Goal: Transaction & Acquisition: Purchase product/service

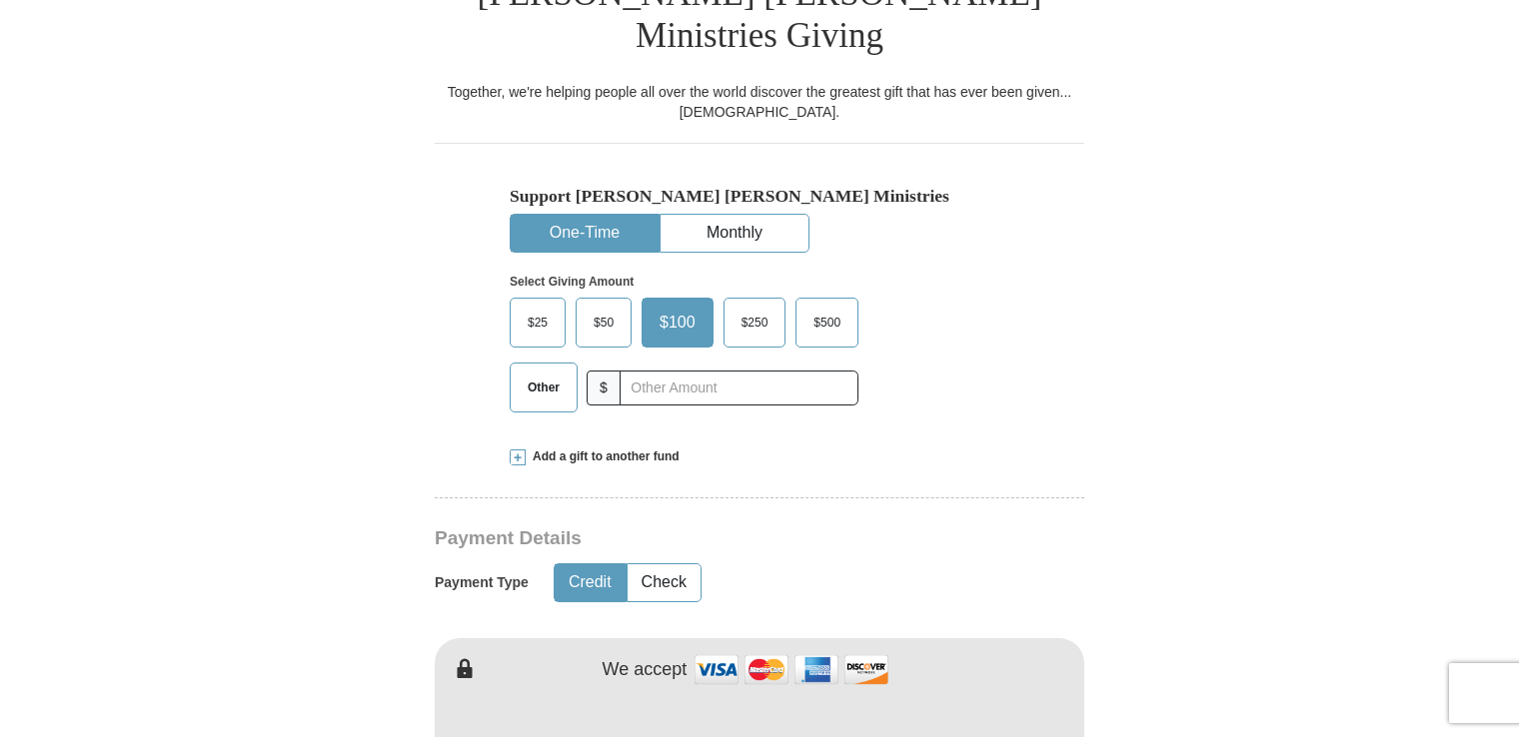
scroll to position [552, 0]
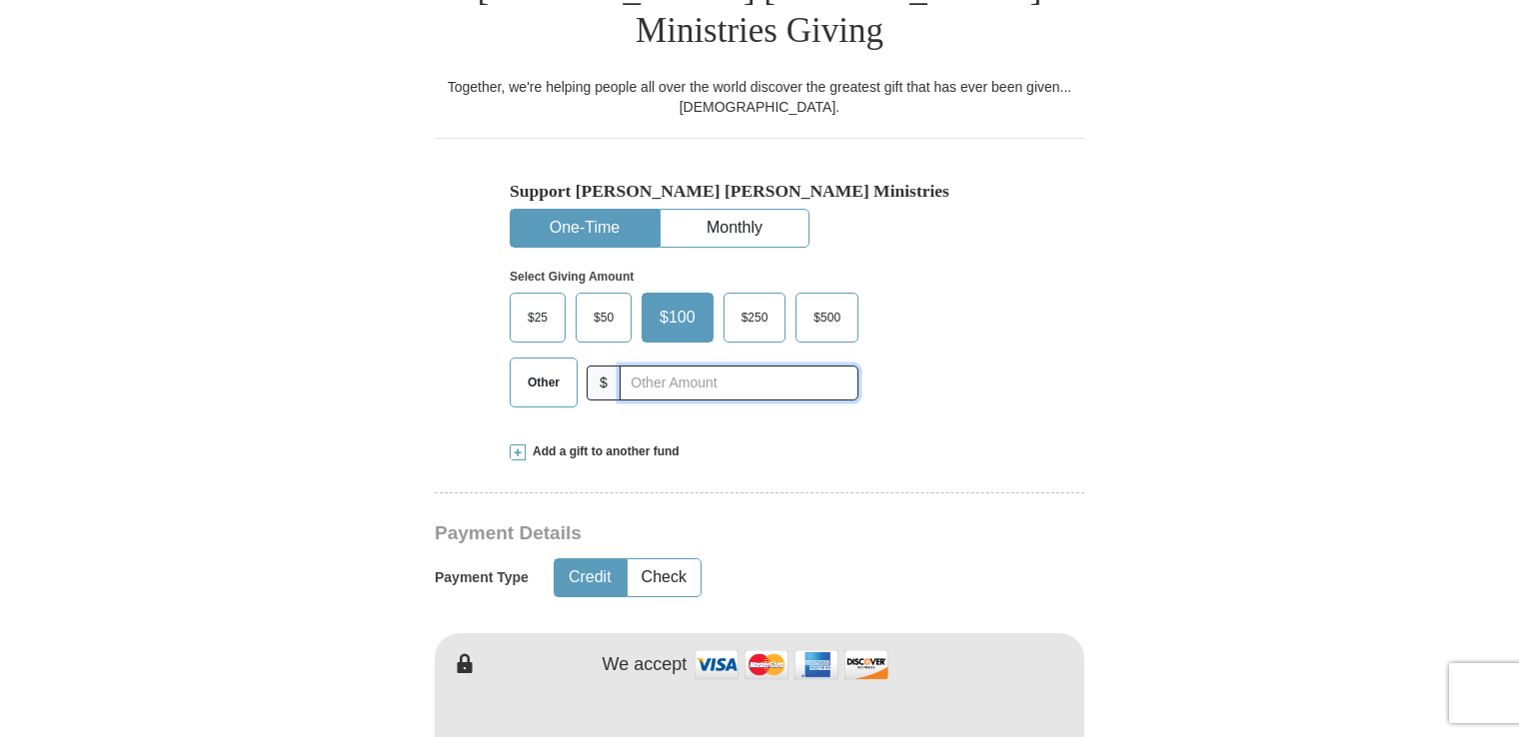
click at [771, 366] on input "text" at bounding box center [738, 383] width 239 height 35
type input "320"
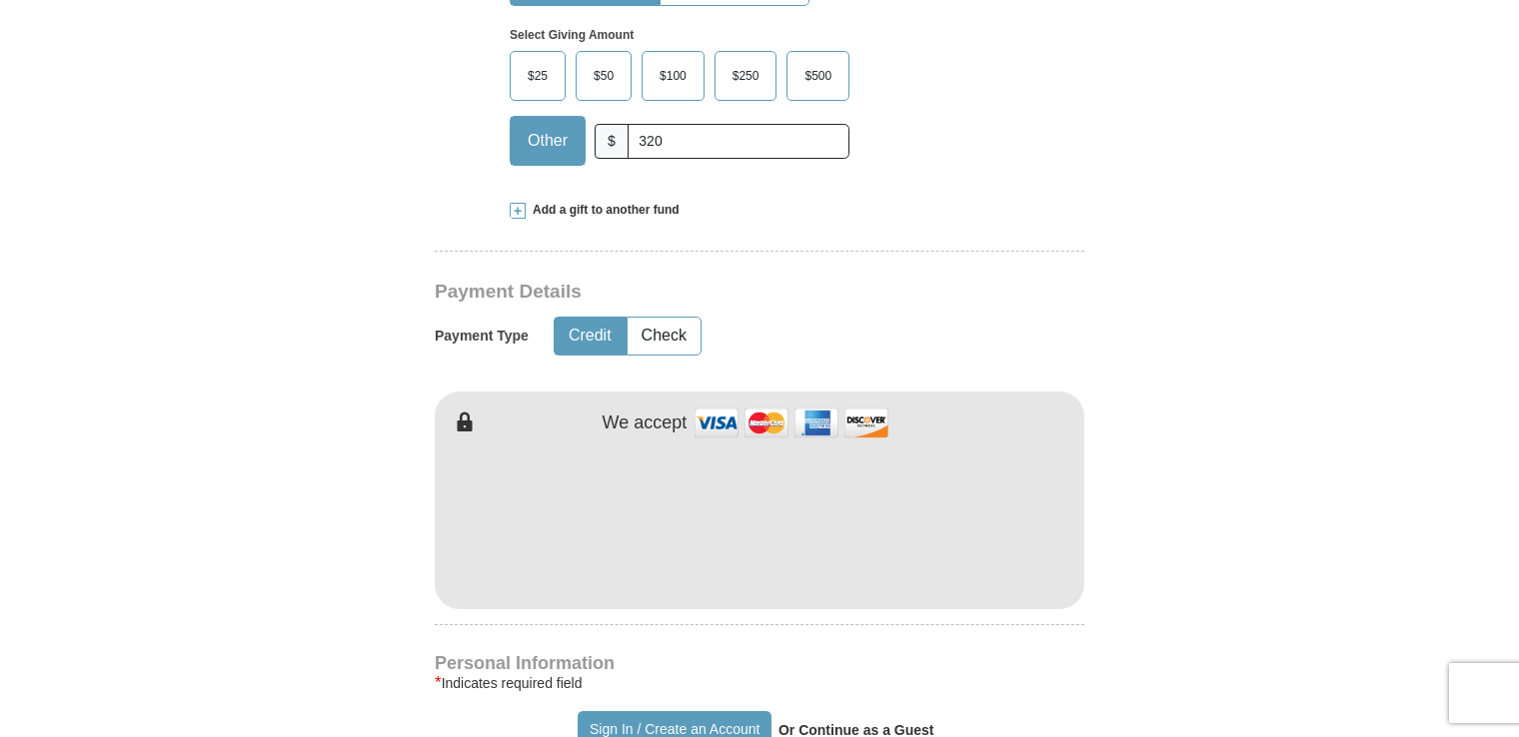
scroll to position [799, 0]
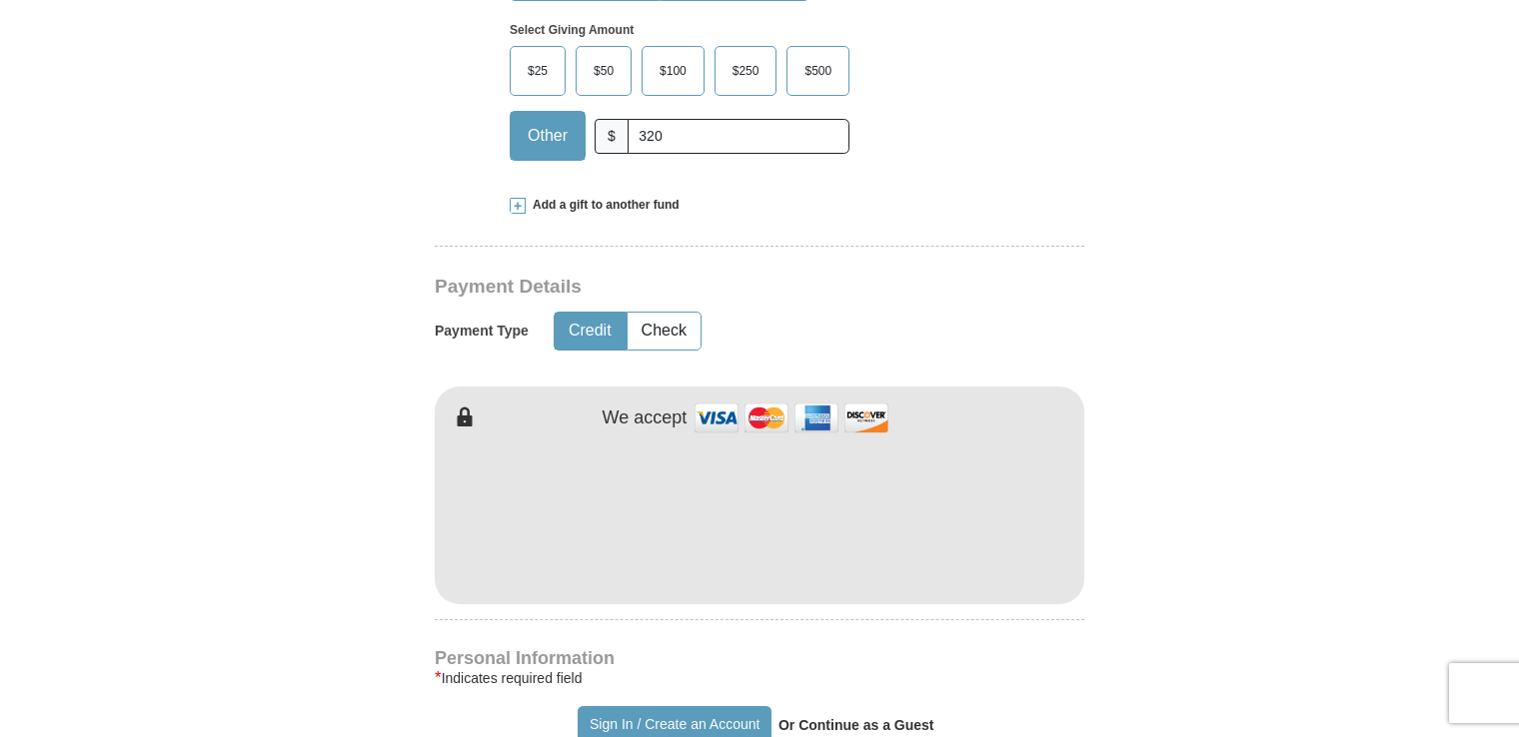
click at [1064, 706] on div "Sign In / Create an Account Or Continue as a Guest" at bounding box center [759, 725] width 649 height 38
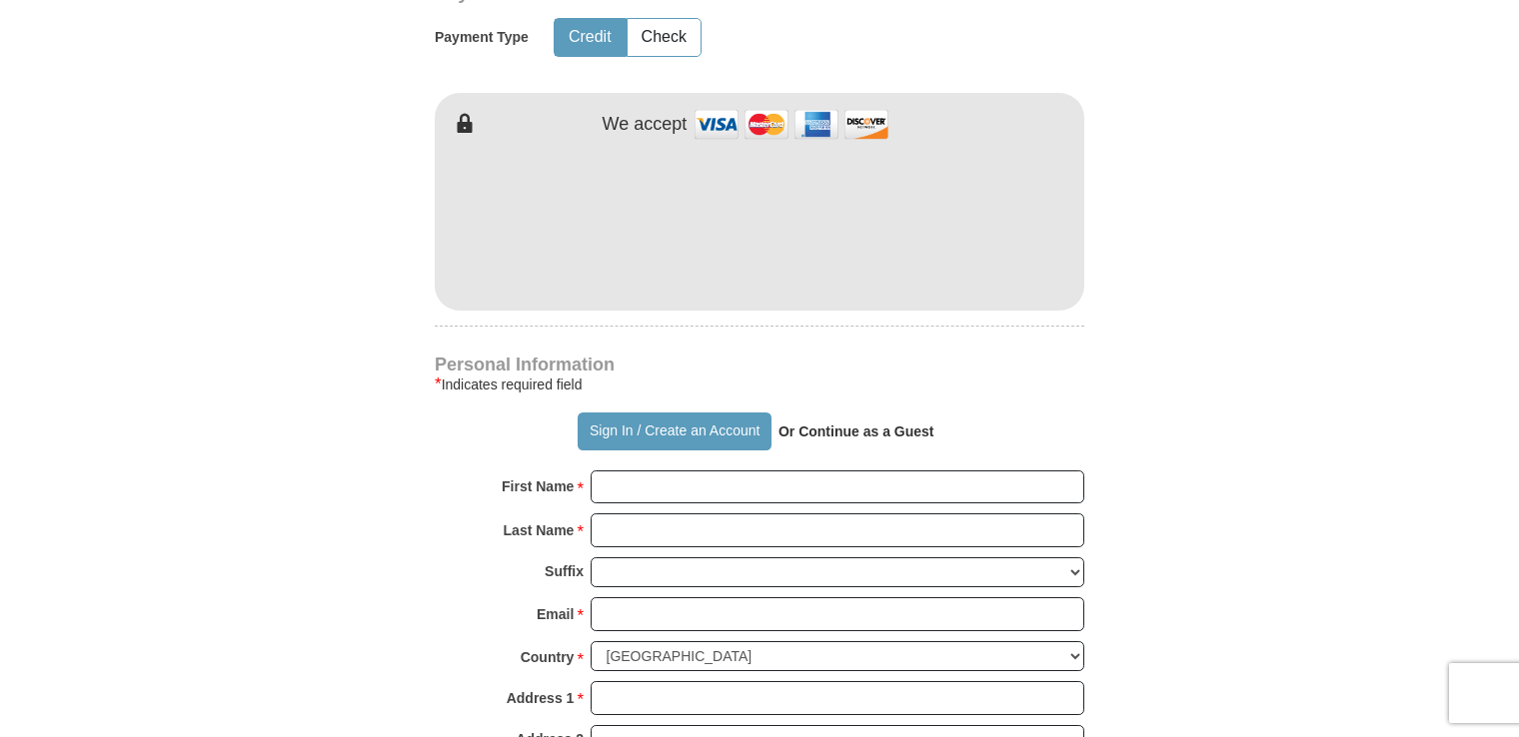
scroll to position [1107, 0]
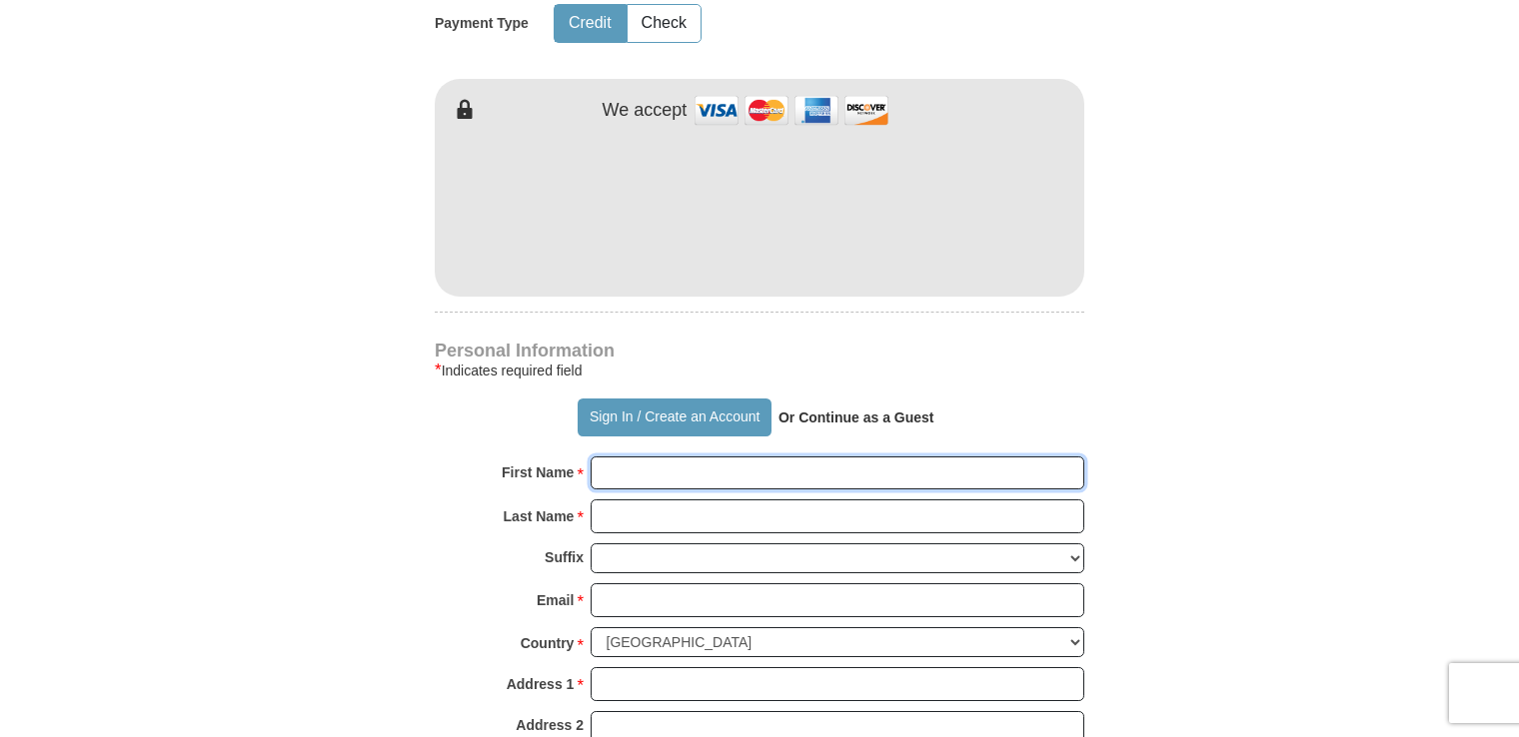
click at [1014, 457] on input "First Name *" at bounding box center [837, 474] width 494 height 34
type input "[PERSON_NAME]"
type input "badulescu"
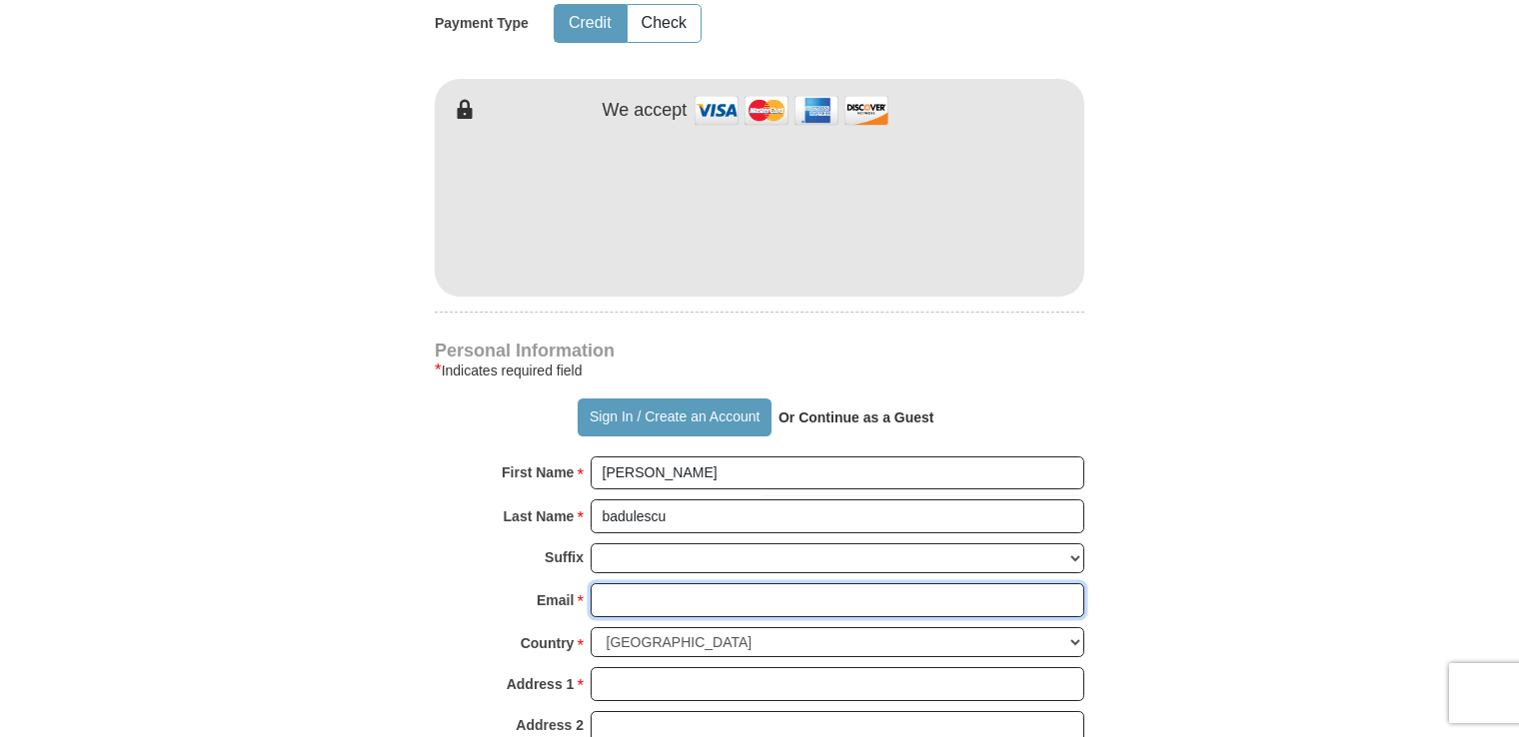
type input "[EMAIL_ADDRESS][DOMAIN_NAME]"
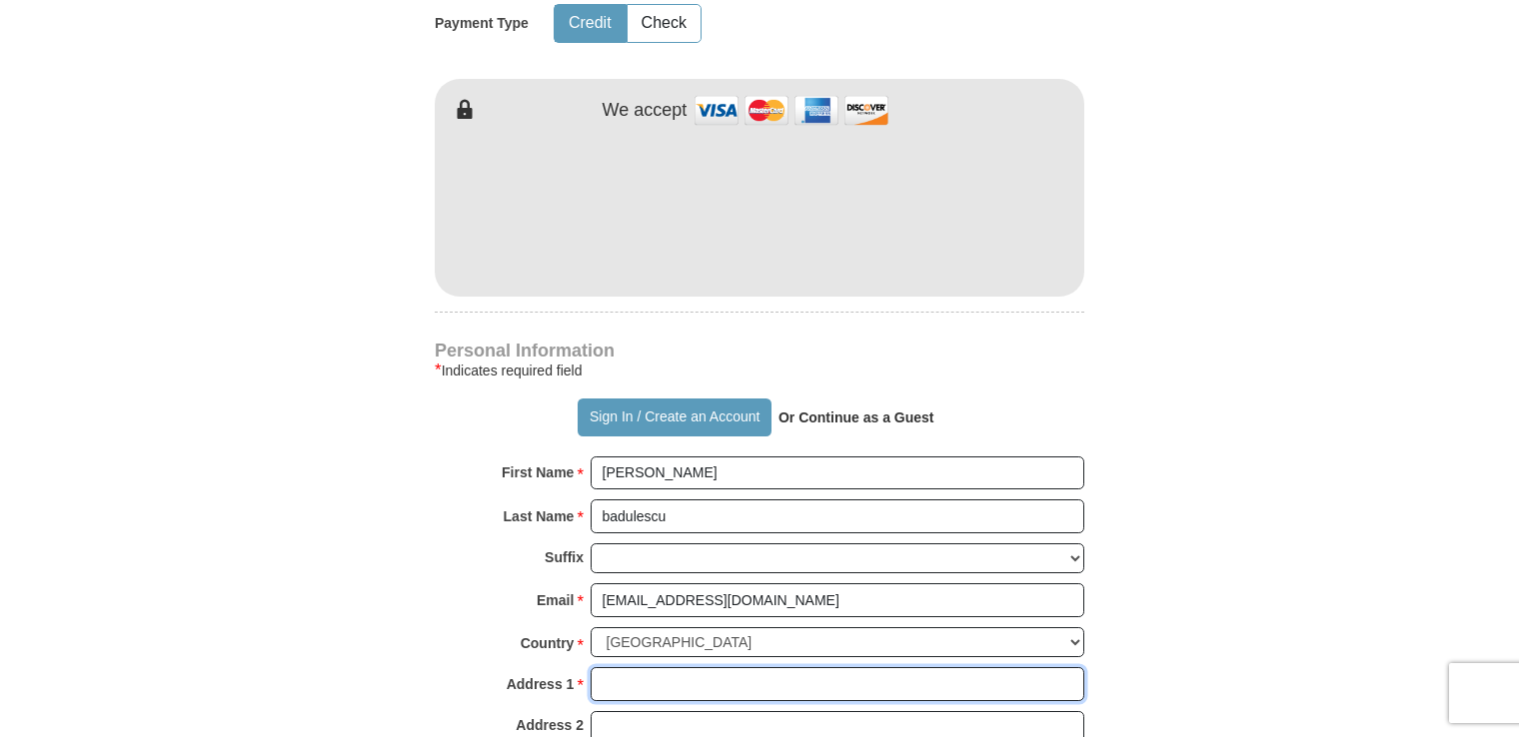
type input "[STREET_ADDRESS][PERSON_NAME]"
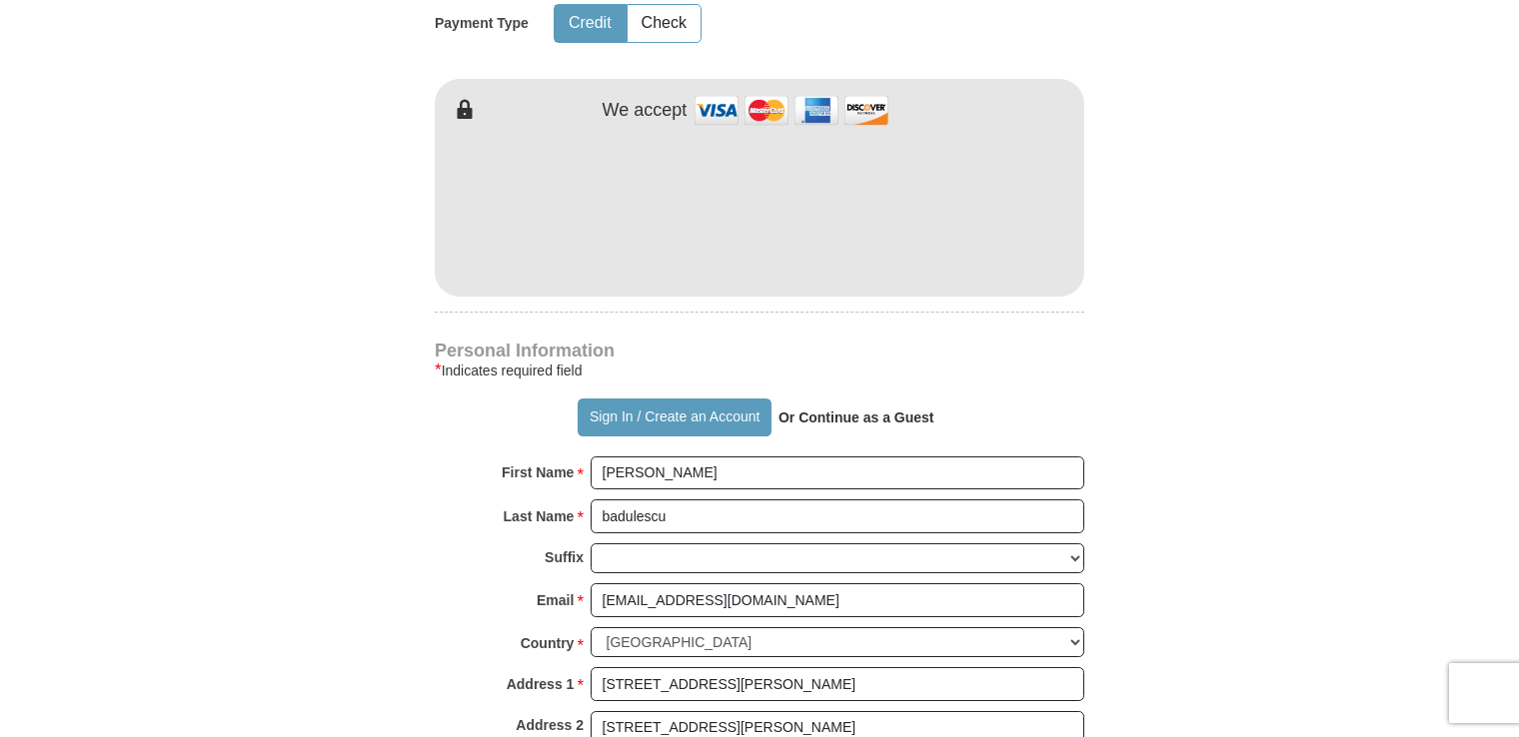
type input "[GEOGRAPHIC_DATA], [GEOGRAPHIC_DATA]"
type input "33021"
type input "9542607977"
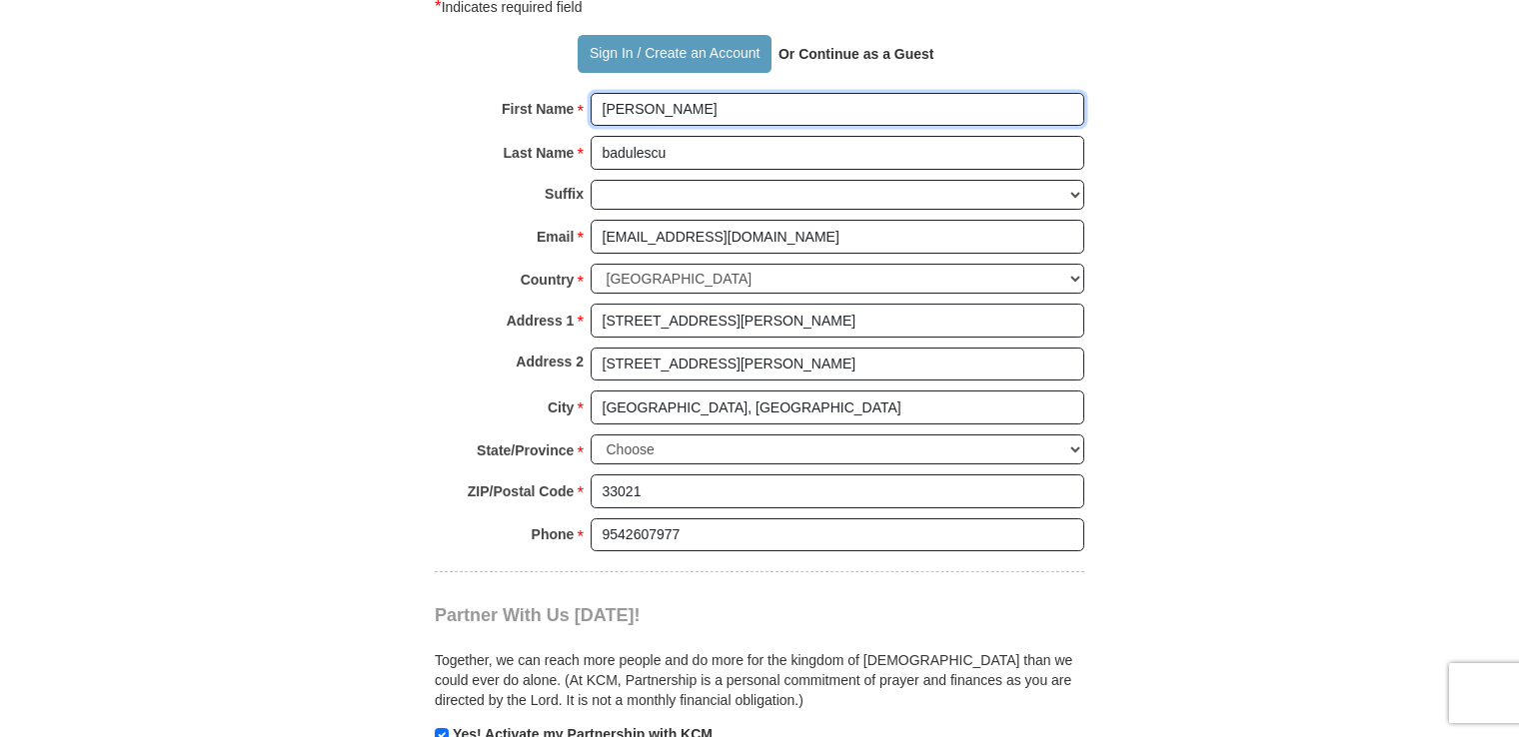
scroll to position [1476, 0]
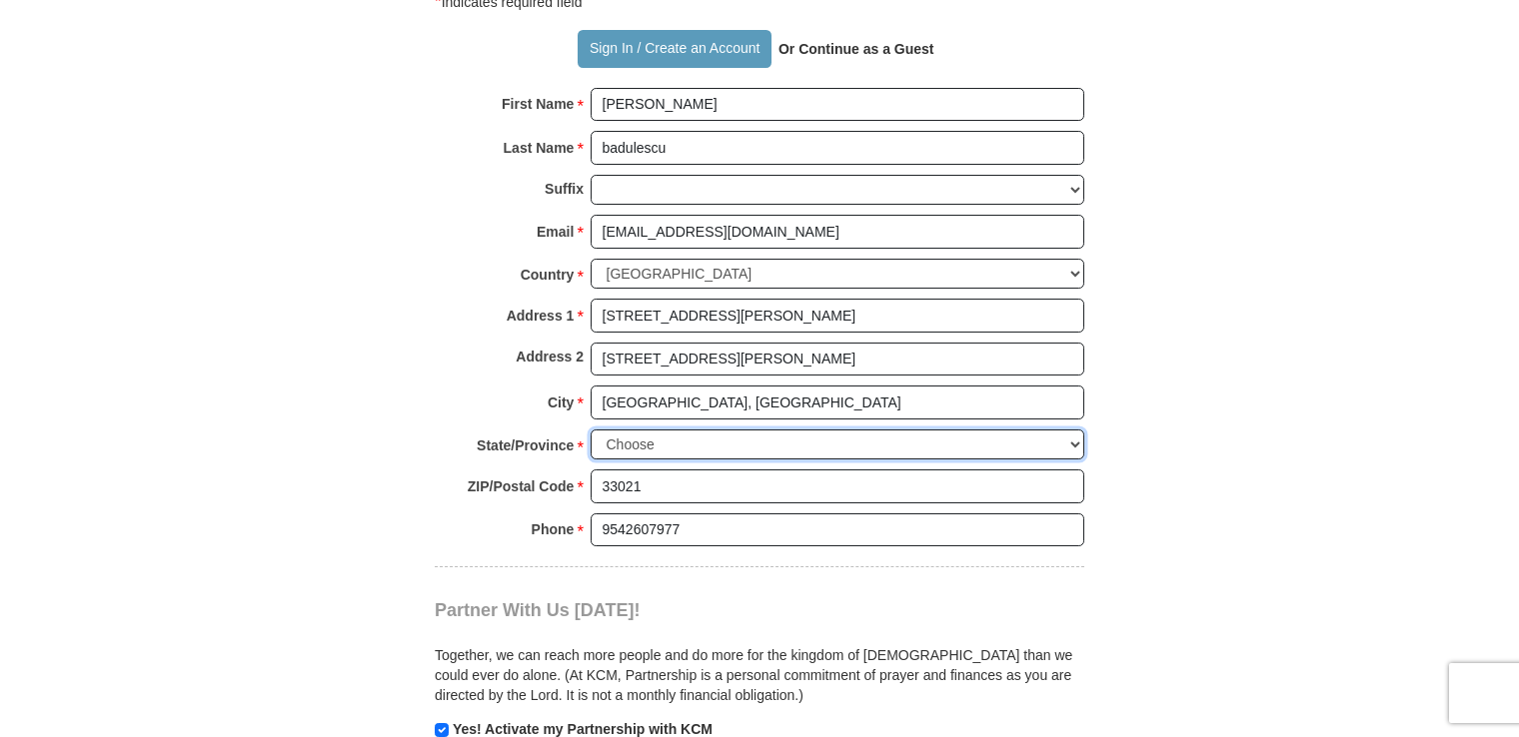
click at [1072, 430] on select "Choose [US_STATE] [US_STATE] [US_STATE] [US_STATE] [US_STATE] Armed Forces Amer…" at bounding box center [837, 445] width 494 height 31
select select "FL"
click at [590, 430] on select "Choose [US_STATE] [US_STATE] [US_STATE] [US_STATE] [US_STATE] Armed Forces Amer…" at bounding box center [837, 445] width 494 height 31
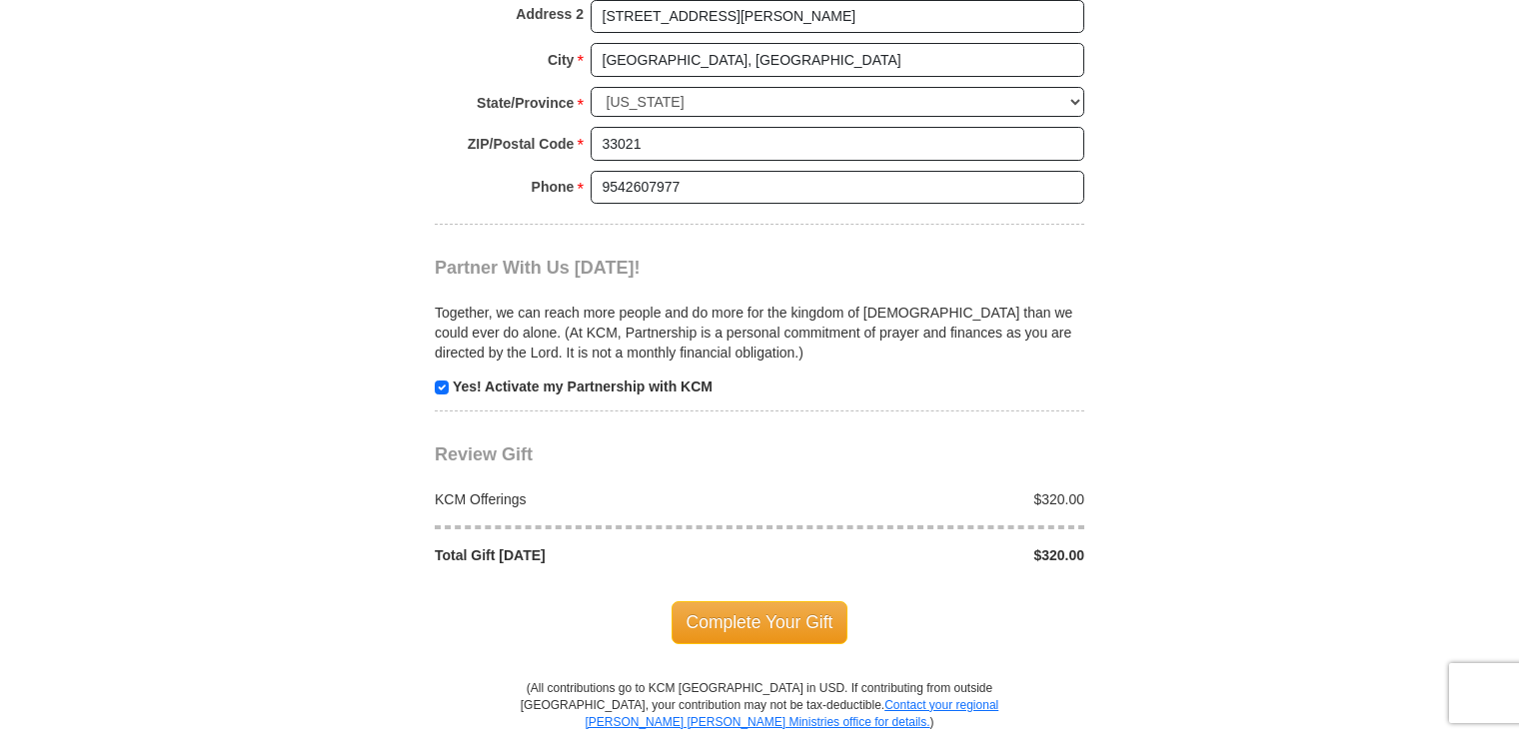
scroll to position [1825, 0]
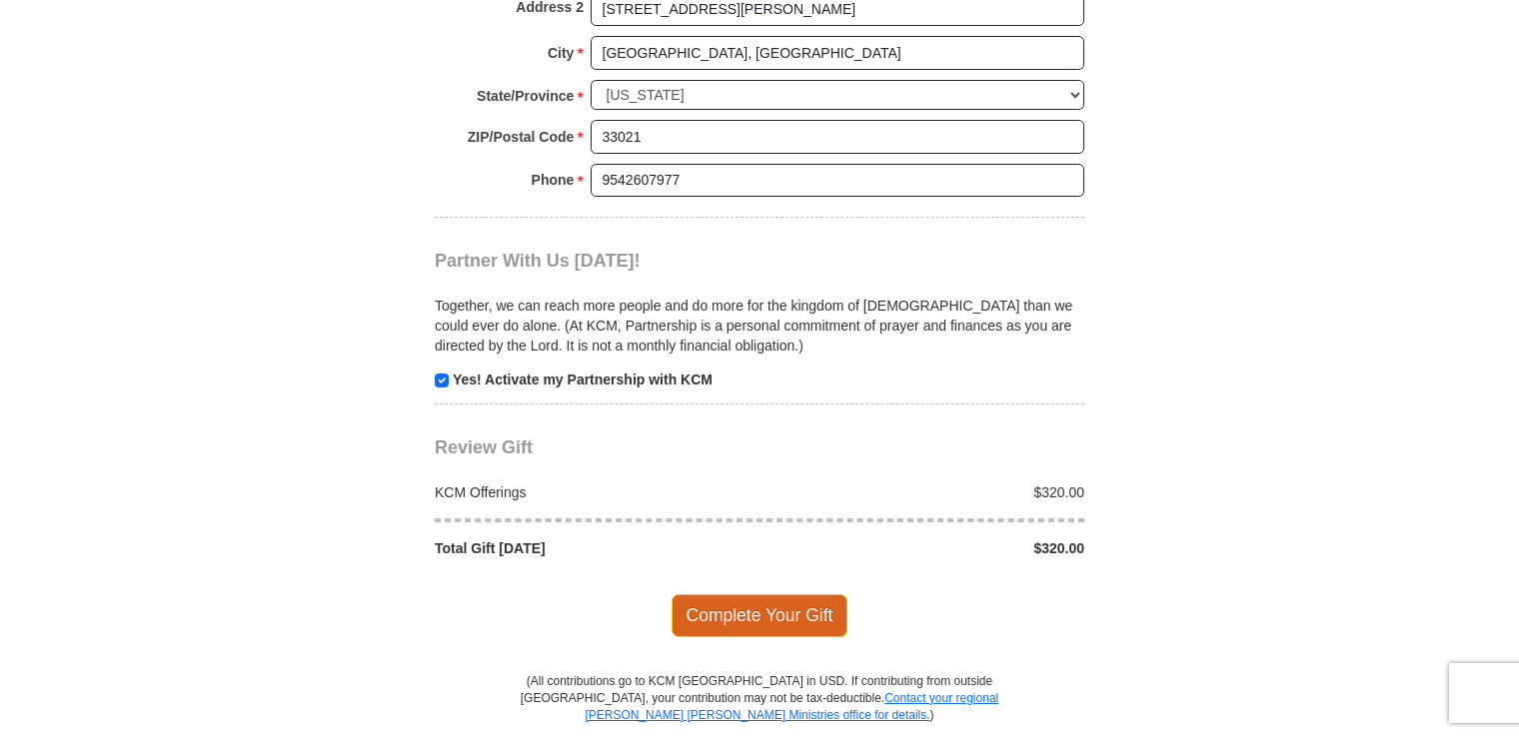
click at [741, 594] on span "Complete Your Gift" at bounding box center [759, 615] width 177 height 42
